Goal: Navigation & Orientation: Find specific page/section

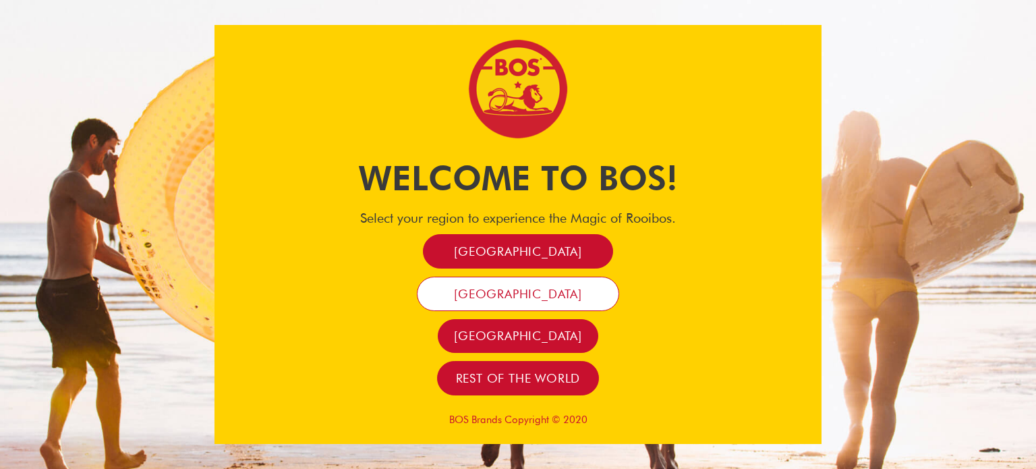
click at [537, 284] on link "[GEOGRAPHIC_DATA]" at bounding box center [518, 294] width 202 height 34
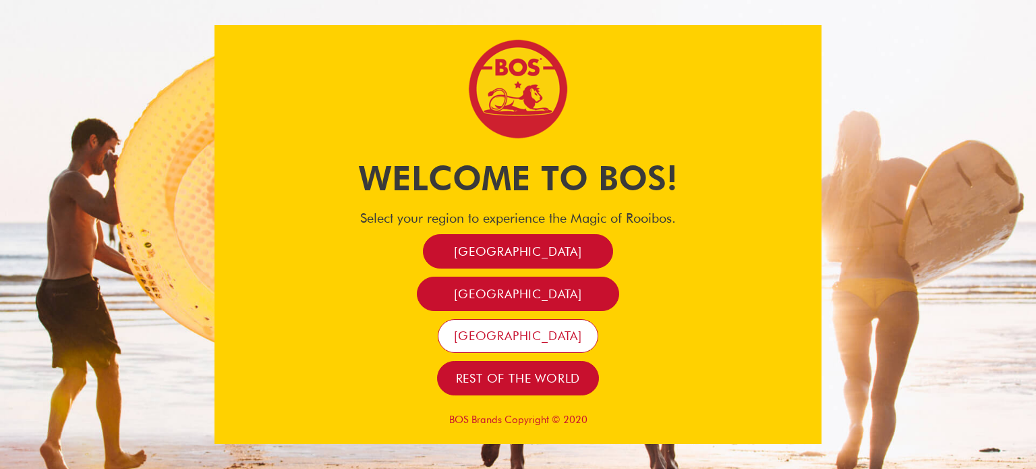
click at [543, 337] on span "[GEOGRAPHIC_DATA]" at bounding box center [518, 336] width 128 height 16
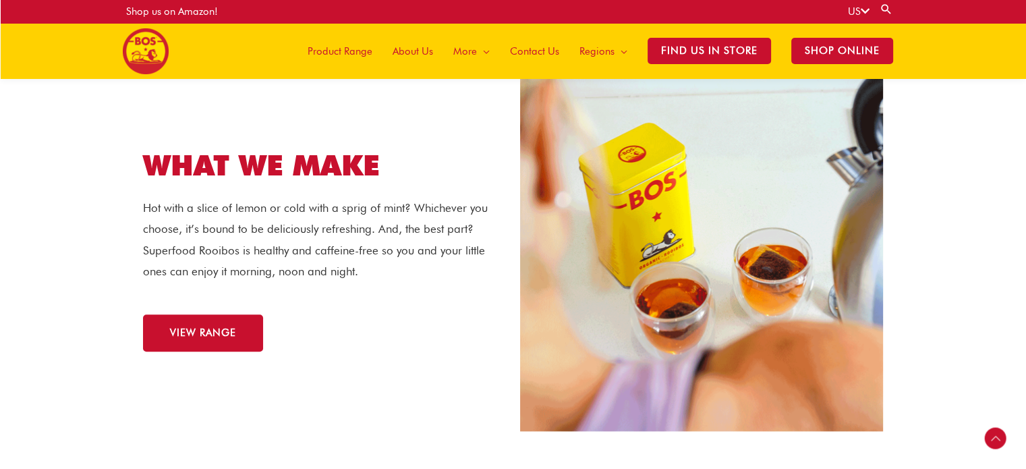
click at [56, 223] on section "WHAT WE MAKE Hot with a slice of lemon or cold with a sprig of mint? Whichever …" at bounding box center [513, 241] width 1026 height 420
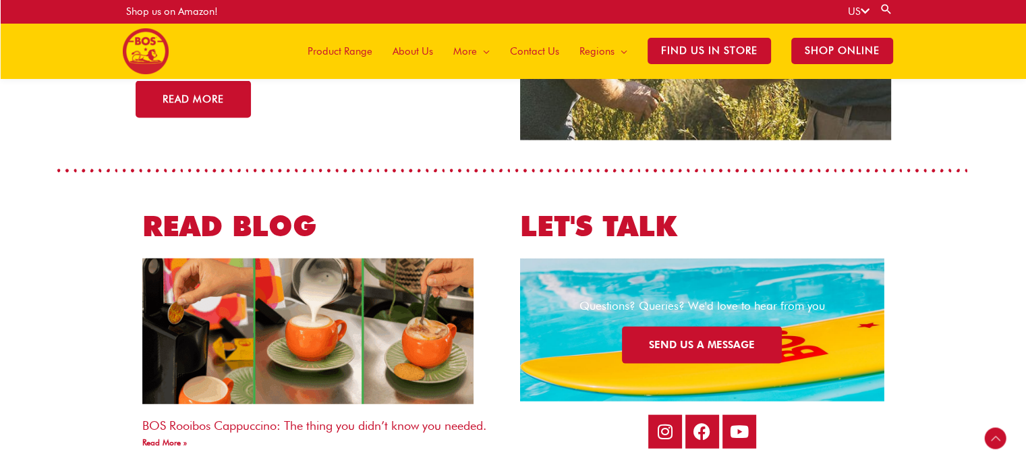
scroll to position [2963, 0]
